Goal: Transaction & Acquisition: Book appointment/travel/reservation

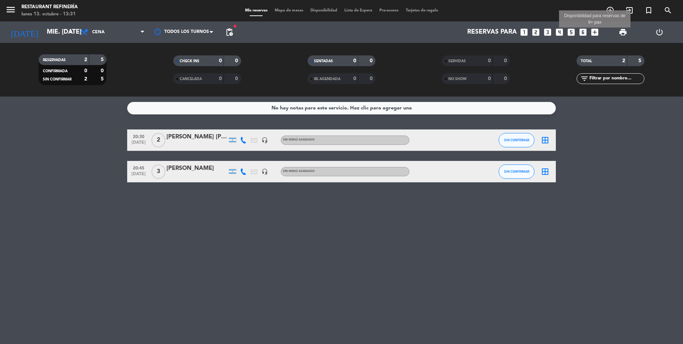
click at [595, 32] on icon "add_box" at bounding box center [594, 32] width 9 height 9
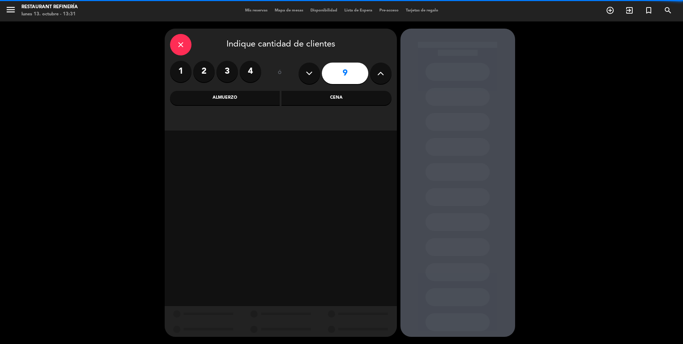
click at [378, 79] on button at bounding box center [380, 73] width 21 height 21
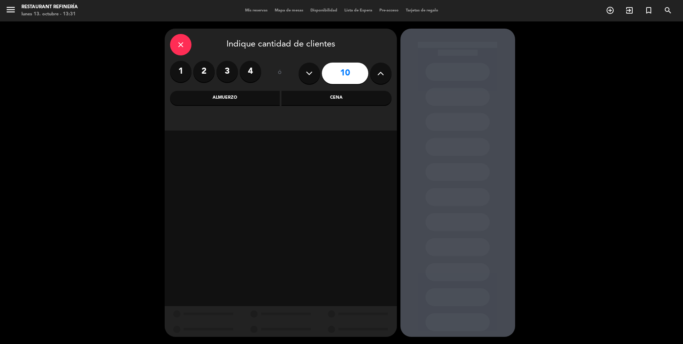
click at [378, 79] on button at bounding box center [380, 73] width 21 height 21
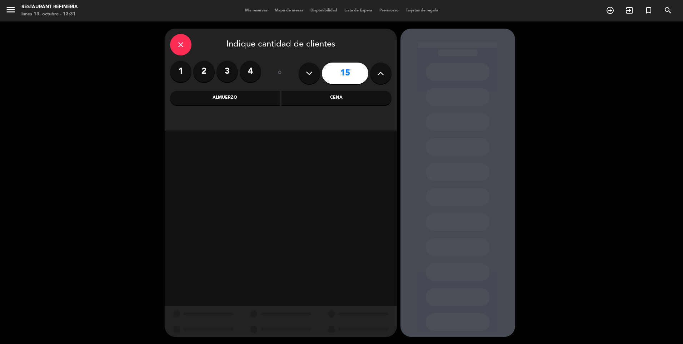
click at [378, 79] on button at bounding box center [380, 73] width 21 height 21
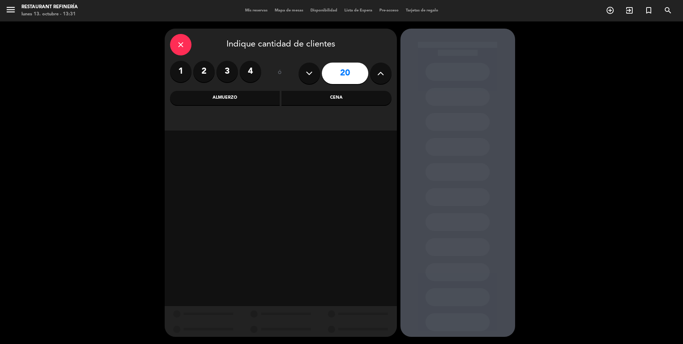
click at [378, 79] on button at bounding box center [380, 73] width 21 height 21
type input "23"
click at [378, 79] on button at bounding box center [380, 73] width 21 height 21
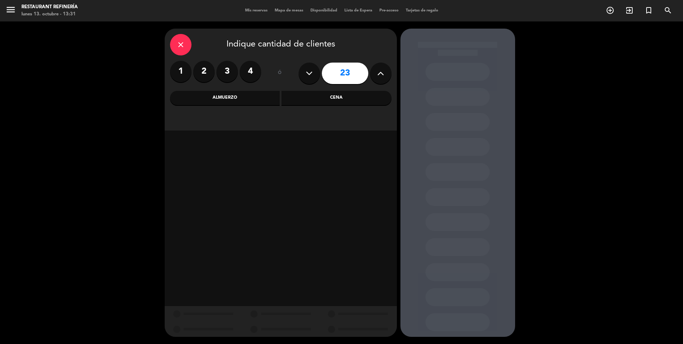
click at [378, 79] on button at bounding box center [380, 73] width 21 height 21
click at [357, 97] on div "Cena" at bounding box center [337, 98] width 110 height 14
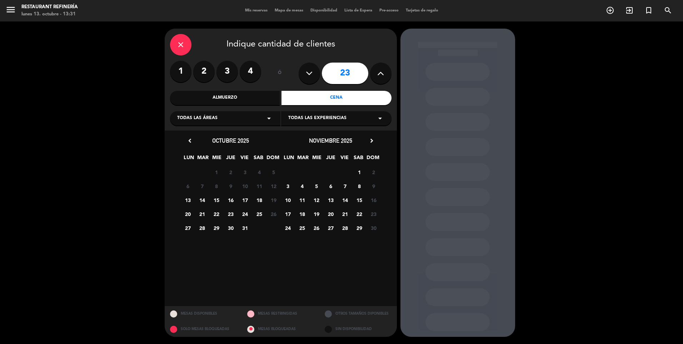
click at [215, 214] on span "22" at bounding box center [216, 214] width 12 height 12
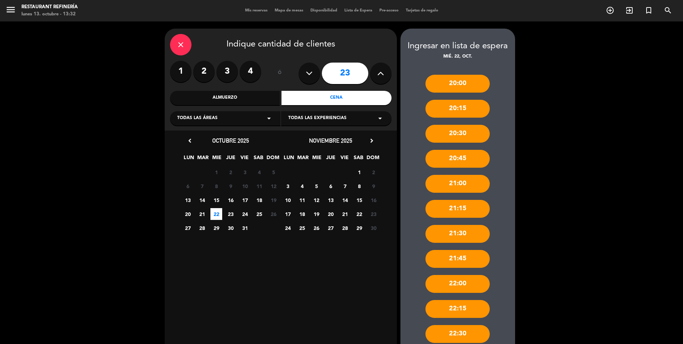
click at [456, 88] on div "20:00" at bounding box center [458, 84] width 64 height 18
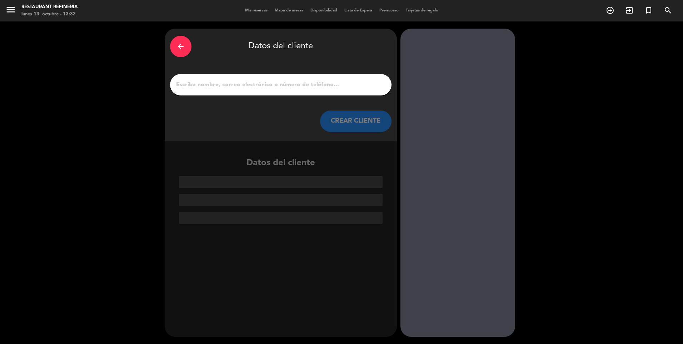
click at [283, 89] on input "1" at bounding box center [280, 85] width 211 height 10
paste input "Sintectur"
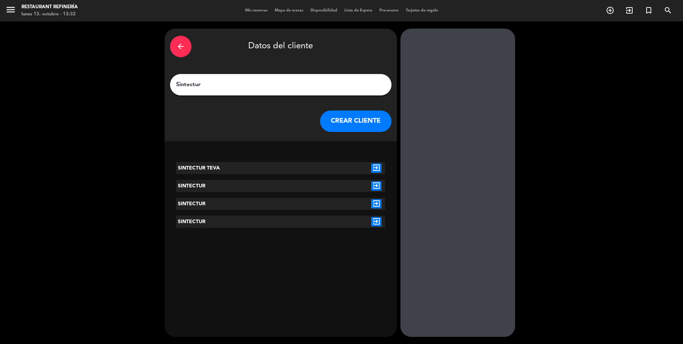
type input "Sintectur"
click at [347, 125] on button "CREAR CLIENTE" at bounding box center [355, 120] width 71 height 21
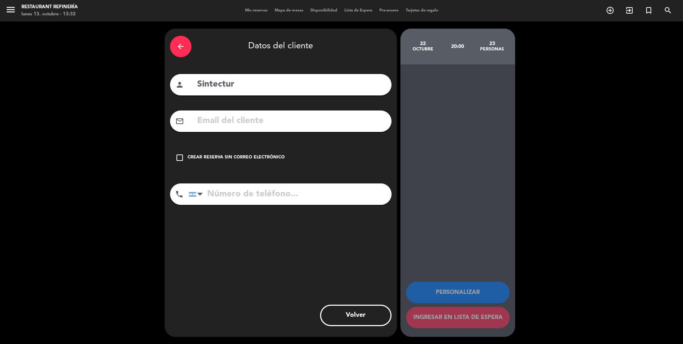
click at [256, 157] on div "Crear reserva sin correo electrónico" at bounding box center [236, 157] width 97 height 7
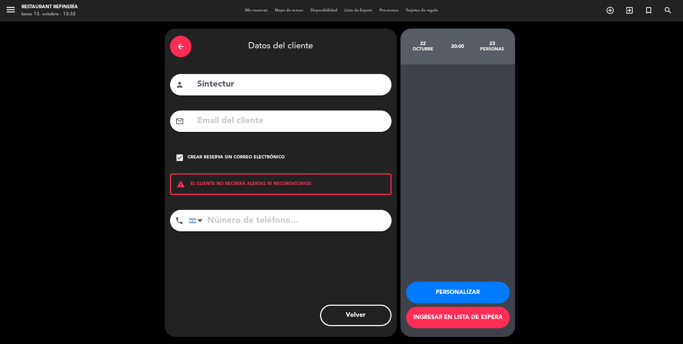
click at [439, 289] on button "Personalizar" at bounding box center [458, 292] width 104 height 21
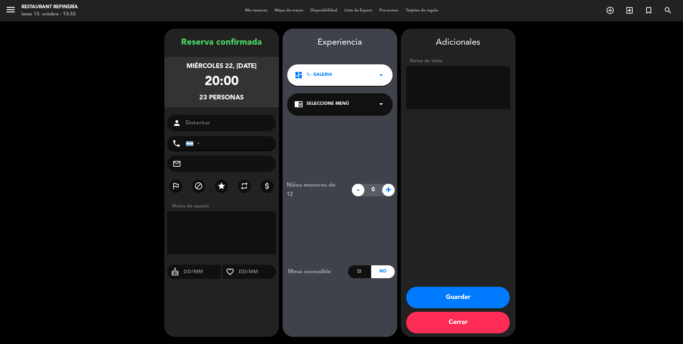
click at [235, 222] on textarea at bounding box center [221, 232] width 109 height 43
type textarea "la reserva es para 40 personas"
click at [465, 294] on button "Guardar" at bounding box center [458, 297] width 104 height 21
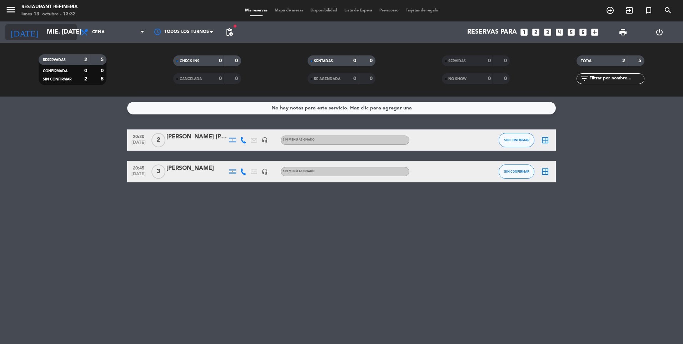
click at [75, 31] on input "mié. [DATE]" at bounding box center [84, 32] width 83 height 14
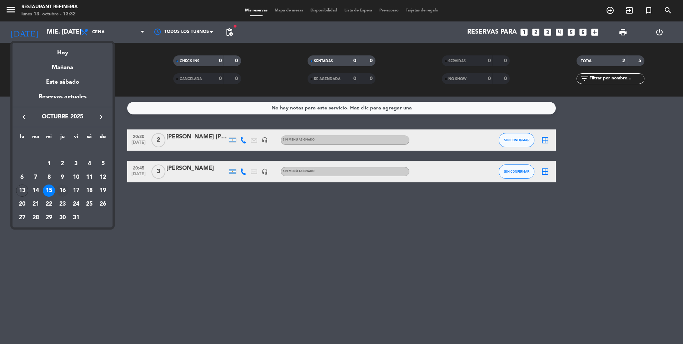
click at [63, 188] on div "16" at bounding box center [62, 190] width 12 height 12
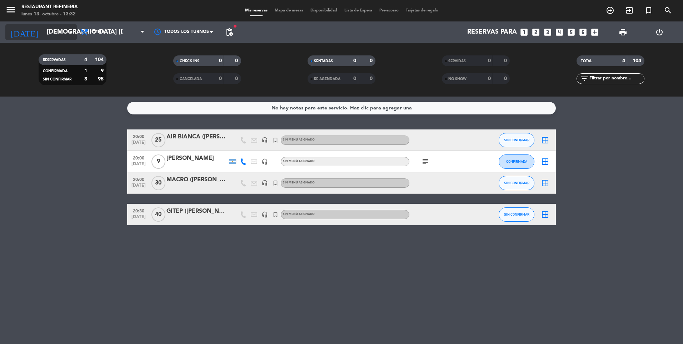
click at [71, 35] on icon "arrow_drop_down" at bounding box center [70, 32] width 9 height 9
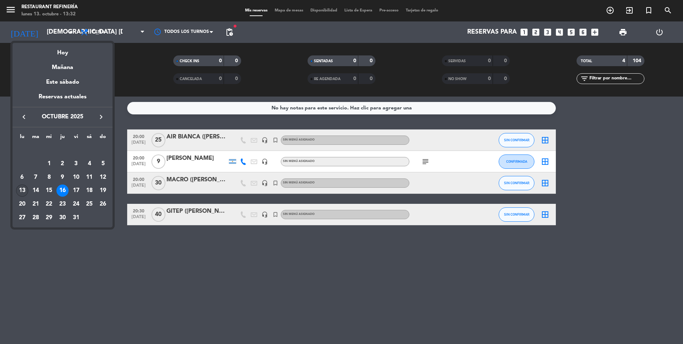
click at [23, 189] on div "13" at bounding box center [22, 190] width 12 height 12
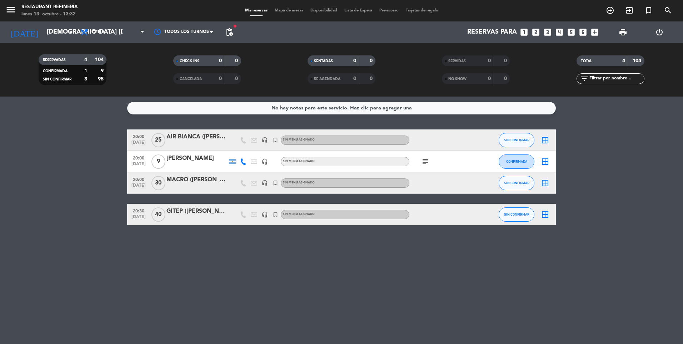
type input "lun. [DATE]"
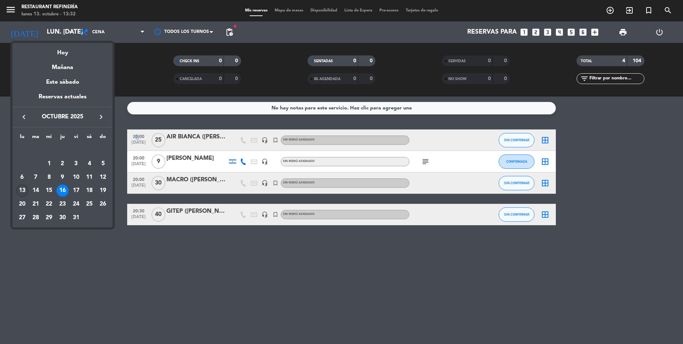
click at [23, 189] on bookings-row "20:00 [DATE] AIR BIANCA ([PERSON_NAME]) VER headset_mic turned_in_not Sin menú …" at bounding box center [341, 177] width 683 height 96
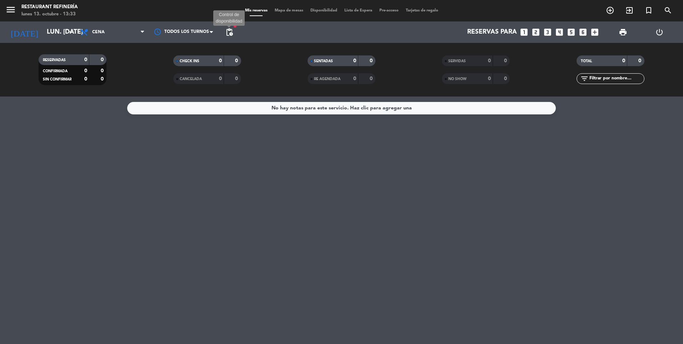
click at [232, 33] on span "pending_actions" at bounding box center [229, 32] width 9 height 9
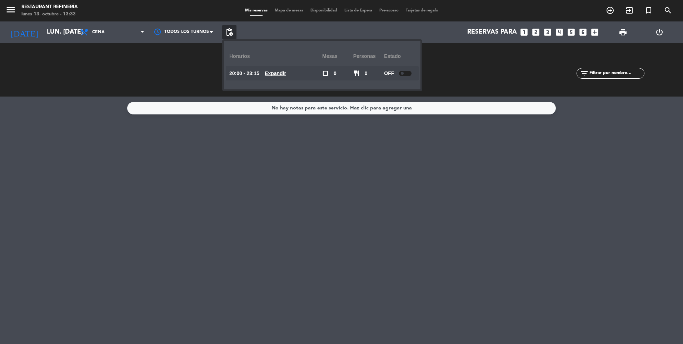
click at [232, 33] on span "pending_actions" at bounding box center [229, 32] width 9 height 9
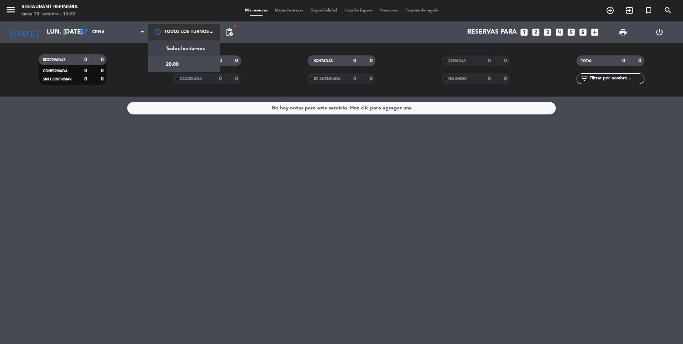
click at [194, 29] on div at bounding box center [183, 32] width 71 height 16
click at [183, 63] on div "20:00" at bounding box center [183, 64] width 71 height 16
click at [187, 33] on div at bounding box center [183, 32] width 71 height 13
click at [190, 50] on span "Todos los turnos" at bounding box center [185, 47] width 39 height 8
